Goal: Information Seeking & Learning: Learn about a topic

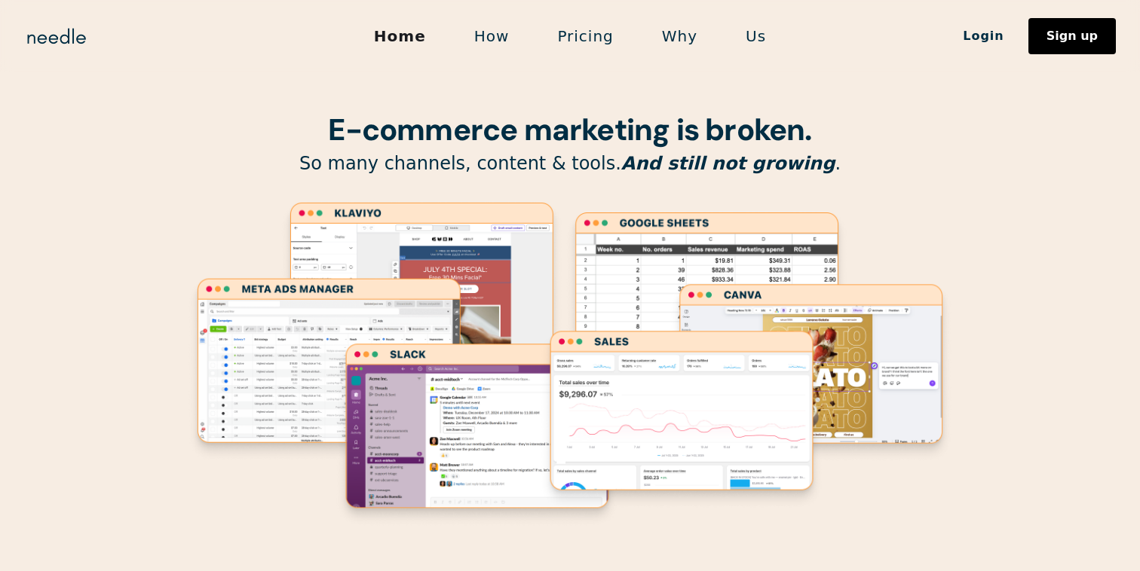
click at [589, 38] on link "Pricing" at bounding box center [585, 36] width 104 height 32
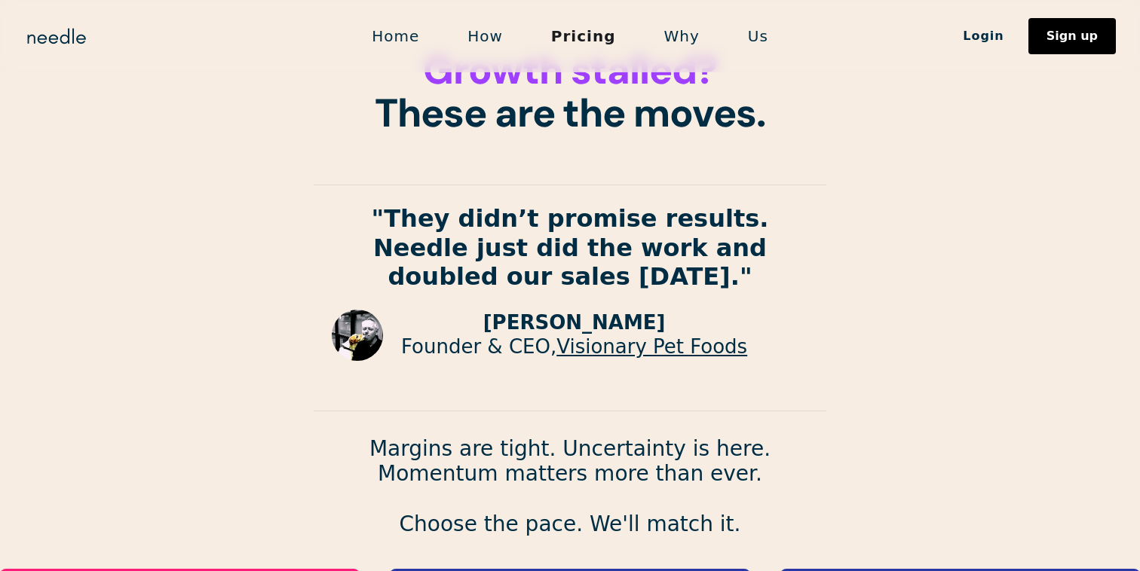
scroll to position [11, 0]
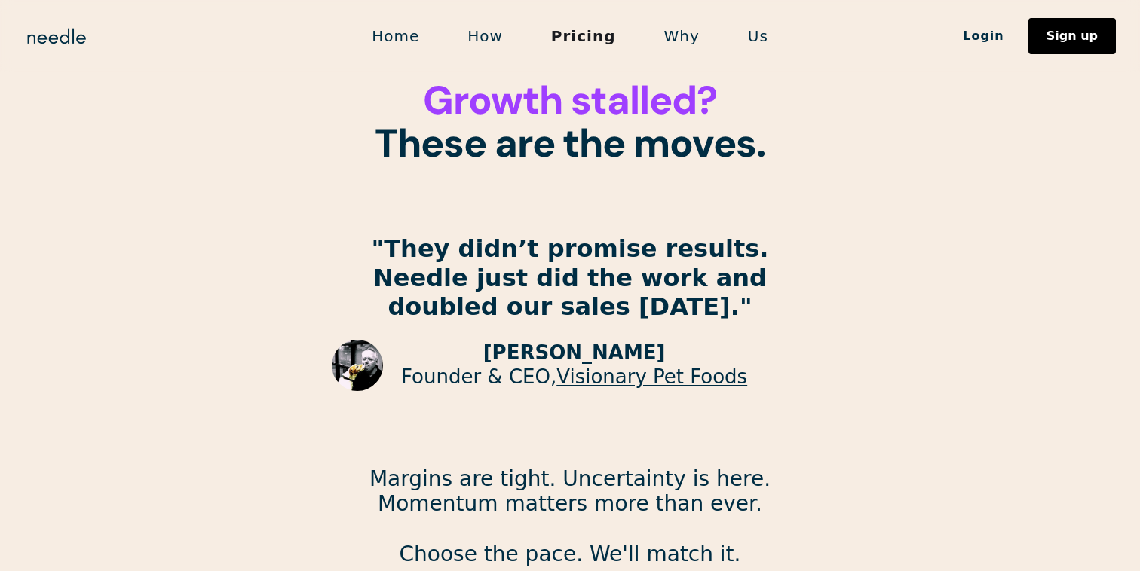
click at [743, 36] on link "Us" at bounding box center [758, 36] width 69 height 32
